Goal: Information Seeking & Learning: Check status

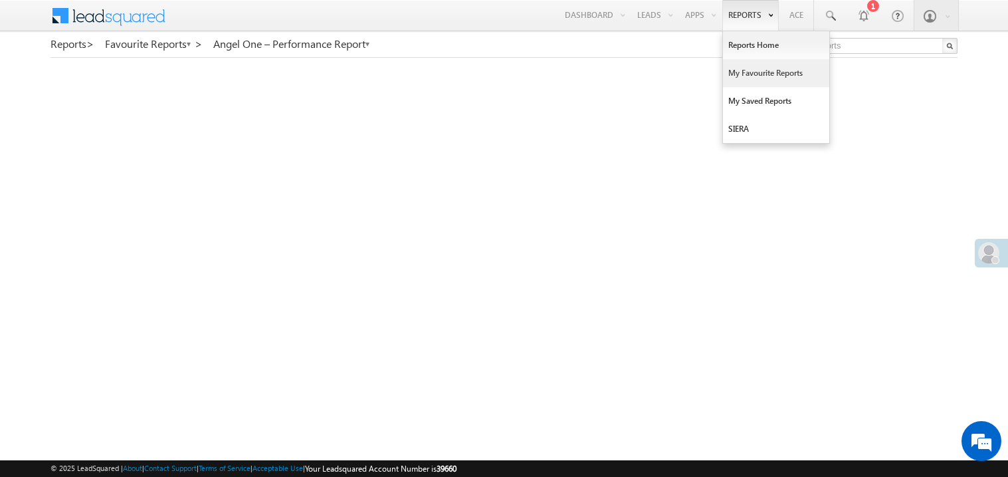
click at [746, 75] on link "My Favourite Reports" at bounding box center [776, 73] width 106 height 28
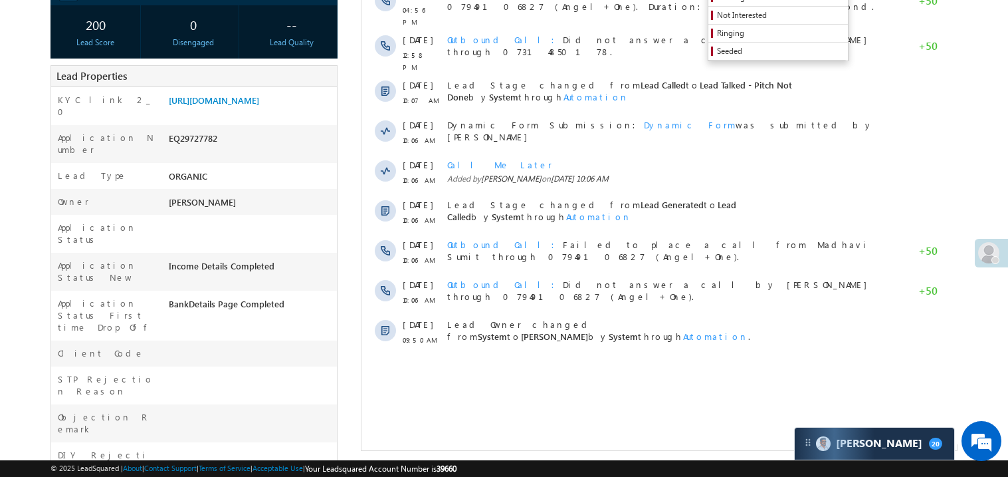
scroll to position [239, 0]
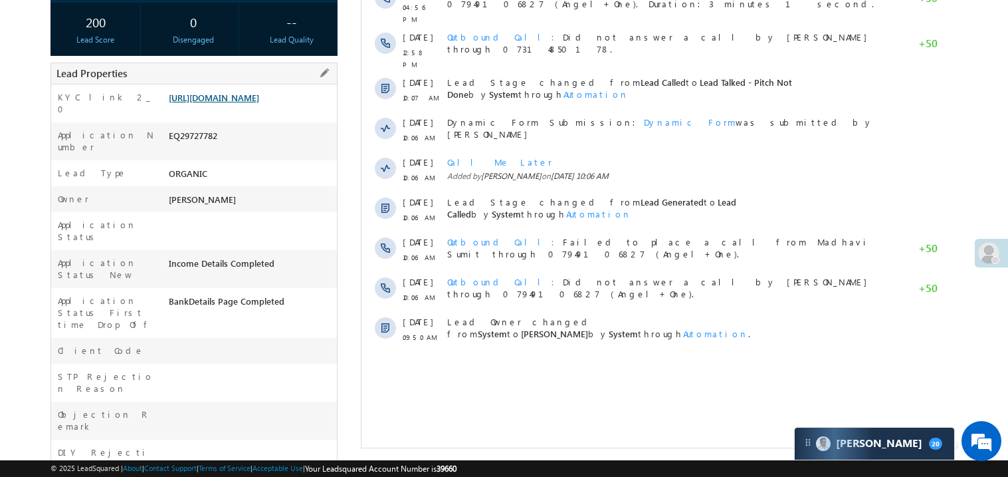
click at [234, 103] on link "https://angelbroking1-pk3em7sa.customui-test.leadsquared.com?leadId=612db0c6-a2…" at bounding box center [214, 97] width 90 height 11
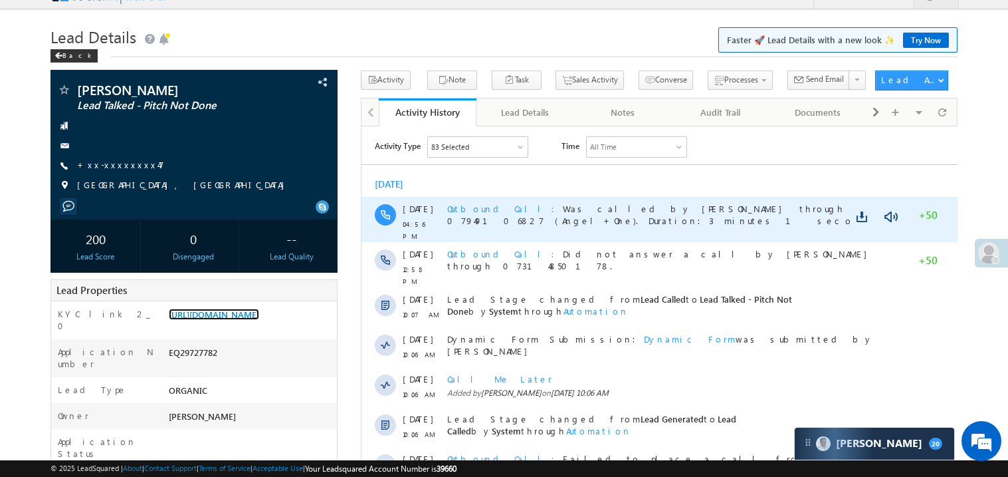
scroll to position [0, 0]
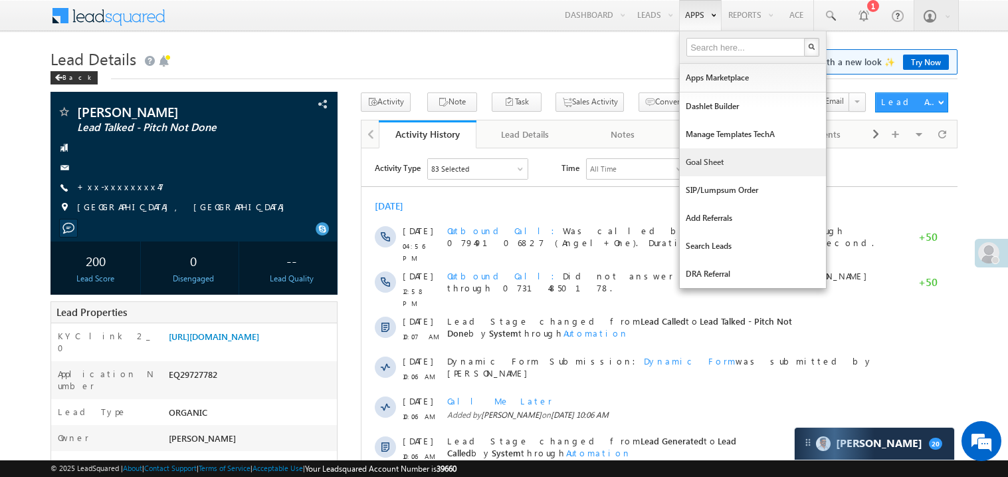
click at [703, 162] on link "Goal Sheet" at bounding box center [753, 162] width 146 height 28
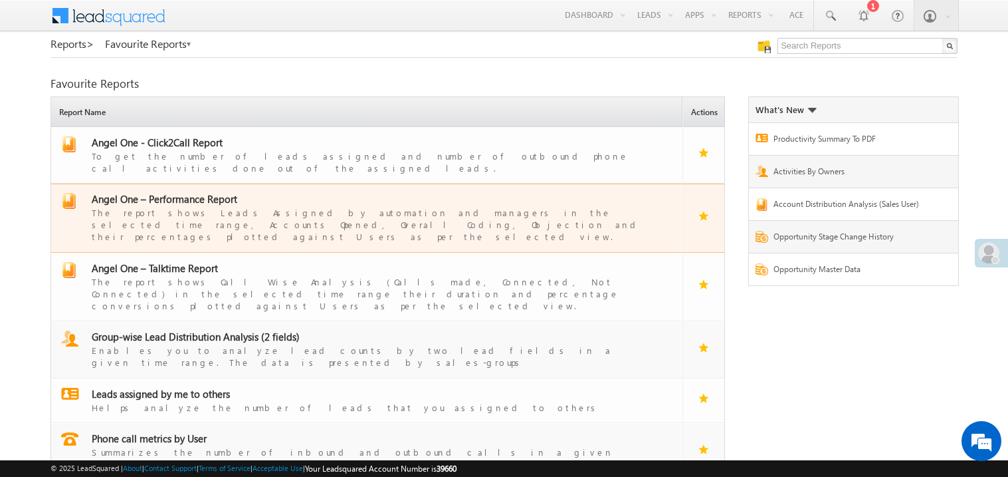
click at [170, 192] on span "Angel One – Performance Report" at bounding box center [165, 198] width 146 height 13
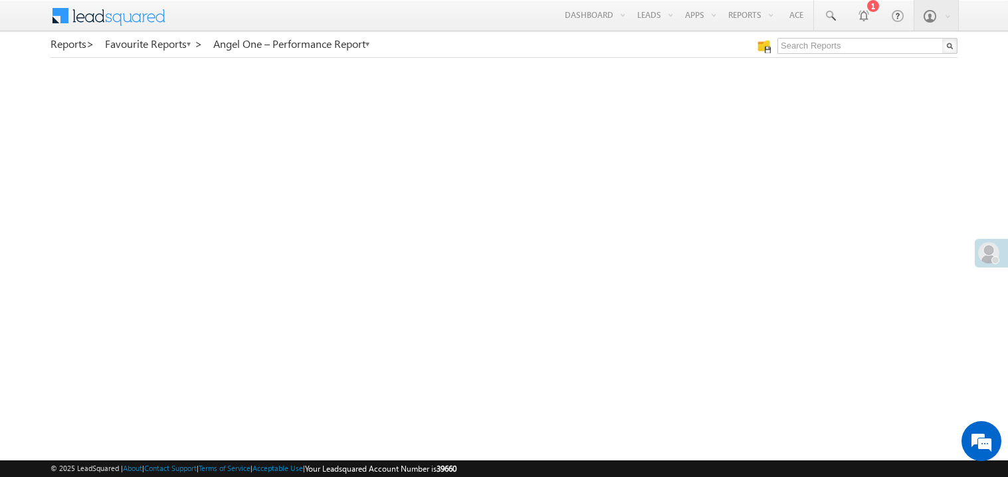
click at [993, 251] on span at bounding box center [989, 252] width 21 height 21
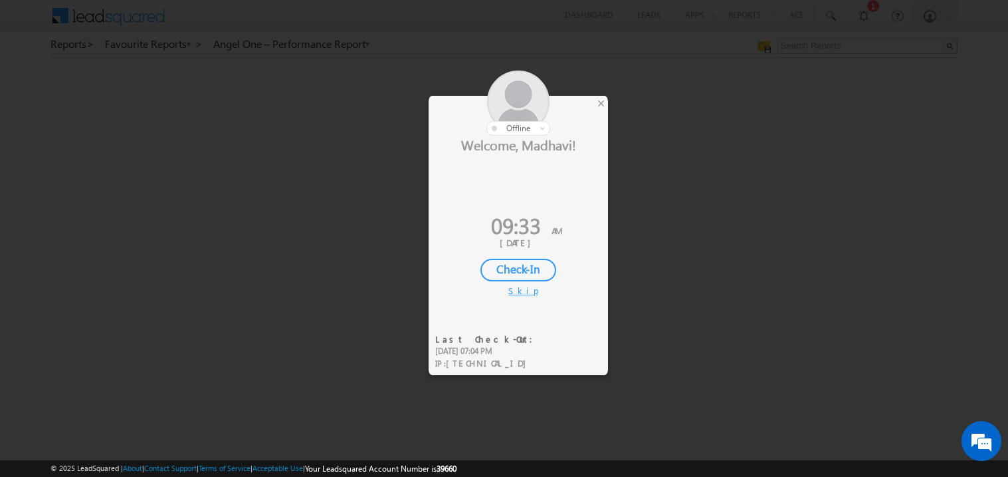
click at [528, 263] on div "Check-In" at bounding box center [519, 270] width 76 height 23
